Goal: Transaction & Acquisition: Obtain resource

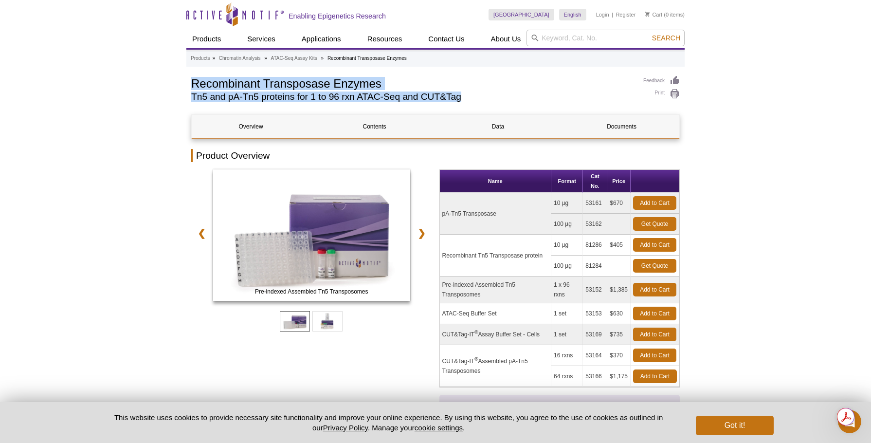
drag, startPoint x: 189, startPoint y: 79, endPoint x: 471, endPoint y: 101, distance: 283.0
copy div "Recombinant Transposase Enzymes Tn5 and pA-Tn5 proteins for 1 to 96 rxn ATAC-Se…"
click at [645, 223] on link "Get Quote" at bounding box center [654, 224] width 43 height 14
